Goal: Check status

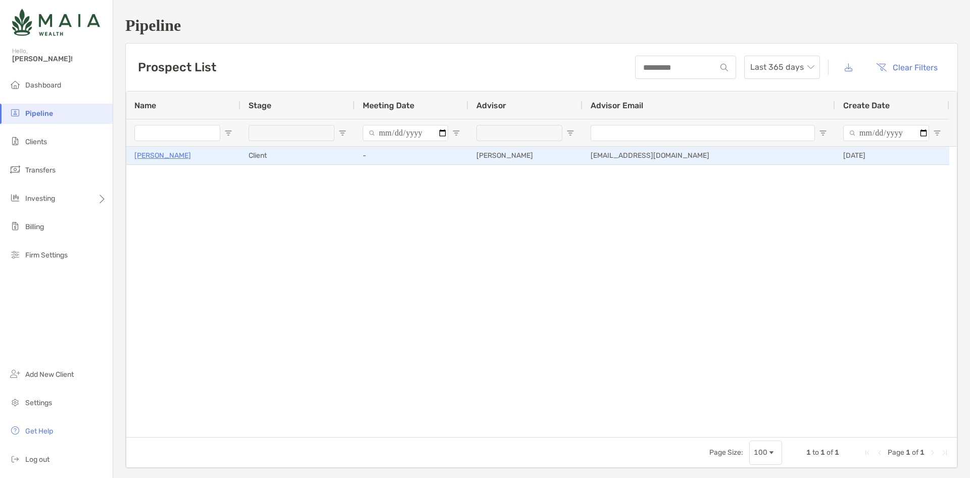
click at [160, 158] on p "[PERSON_NAME]" at bounding box center [162, 155] width 57 height 13
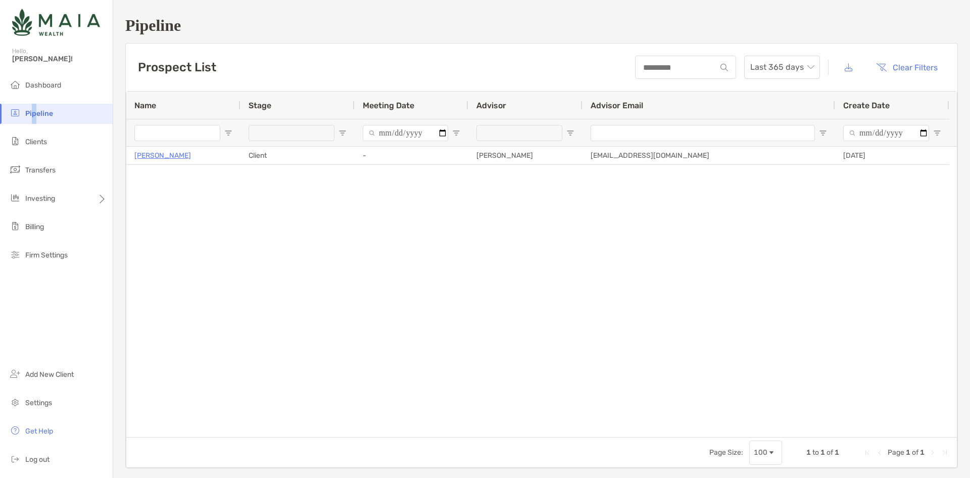
click at [36, 121] on li "Pipeline" at bounding box center [56, 114] width 113 height 20
